Goal: Information Seeking & Learning: Find specific fact

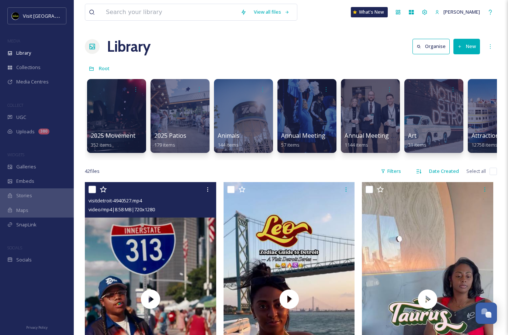
scroll to position [558, 0]
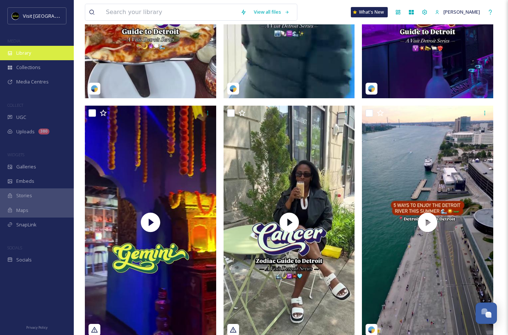
click at [46, 48] on div "Library" at bounding box center [37, 53] width 74 height 14
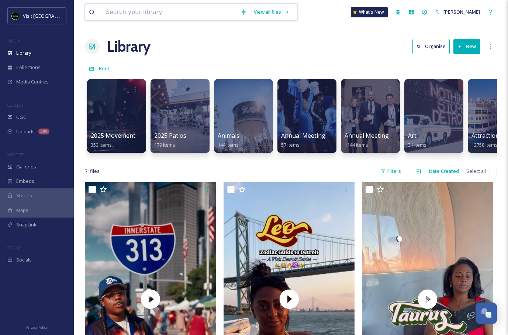
click at [199, 10] on input at bounding box center [169, 12] width 135 height 16
type input "DOWNTOWN"
click at [271, 12] on div "Search" at bounding box center [272, 12] width 23 height 14
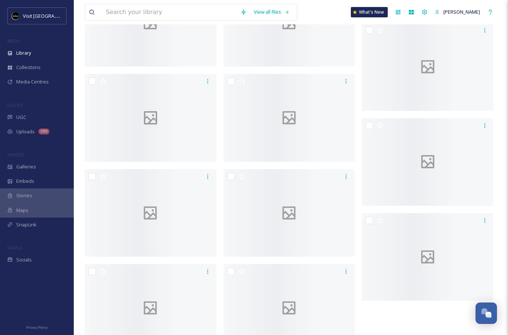
scroll to position [497, 0]
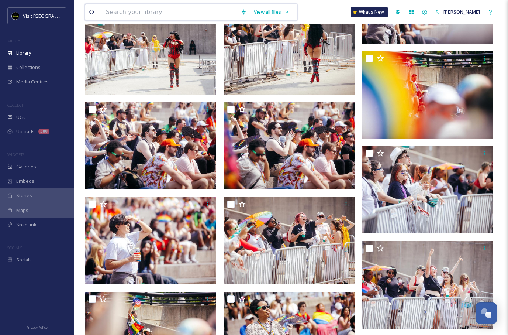
click at [144, 8] on input at bounding box center [169, 12] width 135 height 16
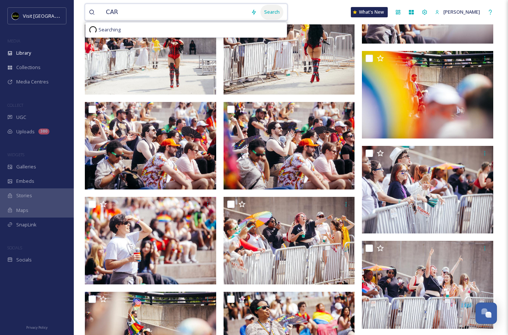
type input "CAR"
click at [261, 13] on div "Search" at bounding box center [272, 12] width 23 height 14
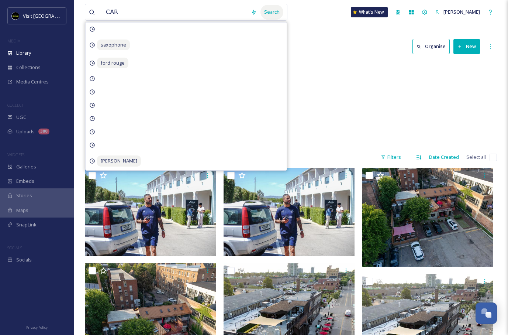
click at [269, 8] on div "Search" at bounding box center [272, 12] width 23 height 14
click at [319, 75] on div "Creators [PERSON_NAME] 3 items Creators [PERSON_NAME] 0 items" at bounding box center [291, 103] width 412 height 85
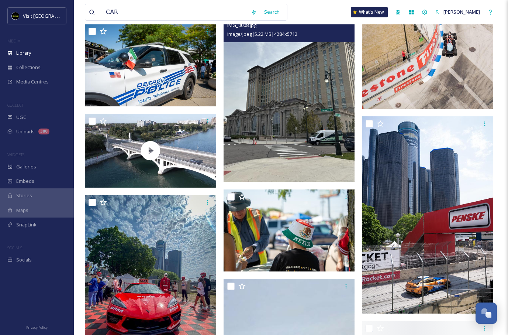
scroll to position [11010, 0]
